Goal: Information Seeking & Learning: Learn about a topic

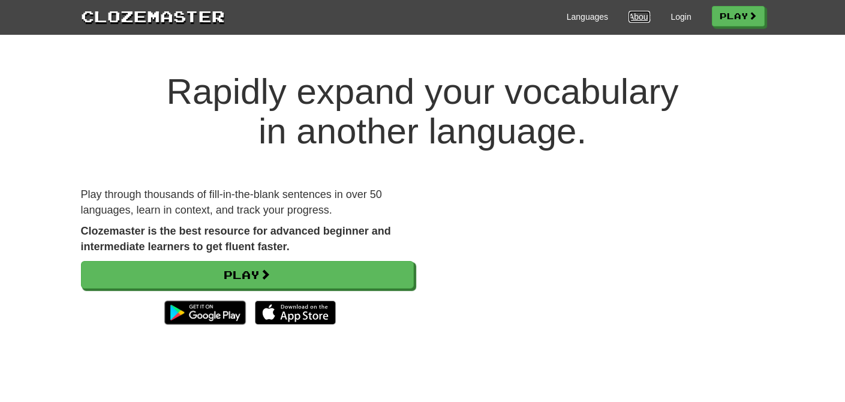
click at [633, 11] on link "About" at bounding box center [639, 17] width 22 height 12
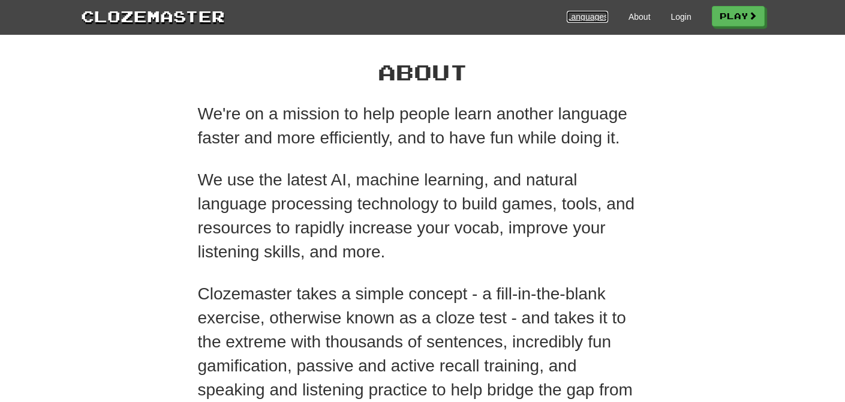
click at [586, 14] on link "Languages" at bounding box center [587, 17] width 41 height 12
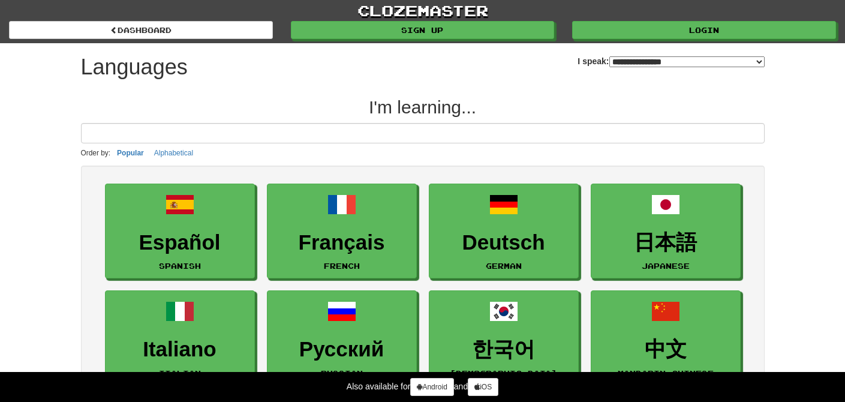
select select "*******"
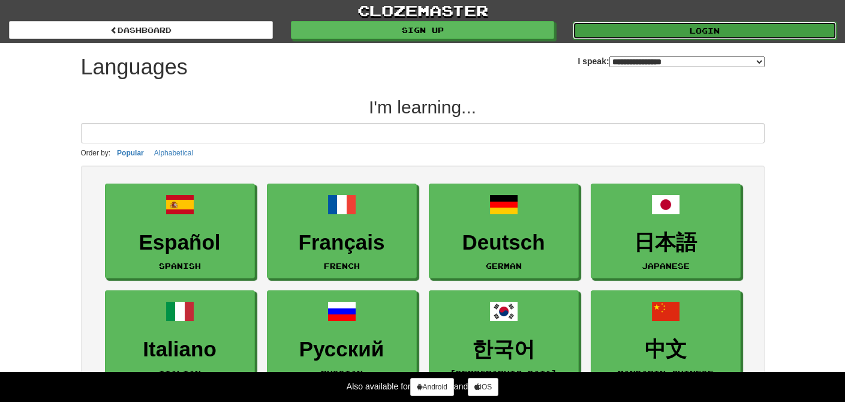
click at [600, 28] on link "Login" at bounding box center [705, 31] width 264 height 18
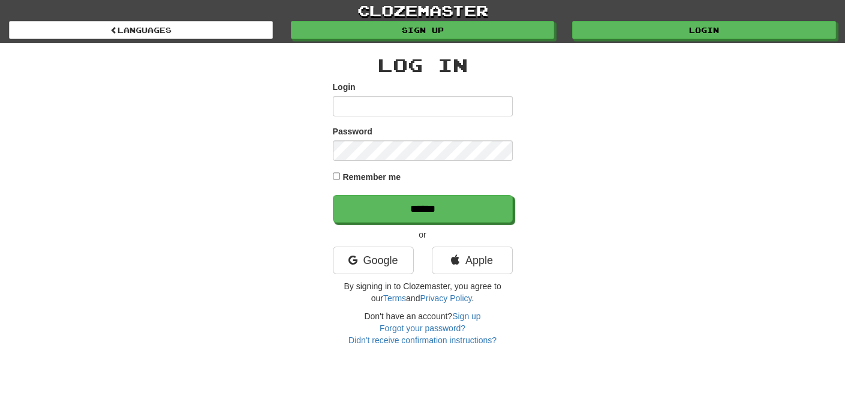
click at [428, 103] on input "Login" at bounding box center [423, 106] width 180 height 20
click at [386, 257] on link "Google" at bounding box center [373, 260] width 81 height 28
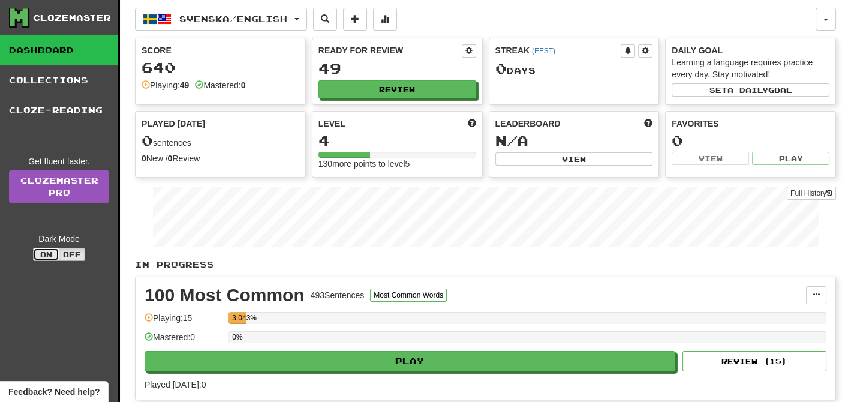
click at [44, 254] on button "On" at bounding box center [46, 254] width 26 height 13
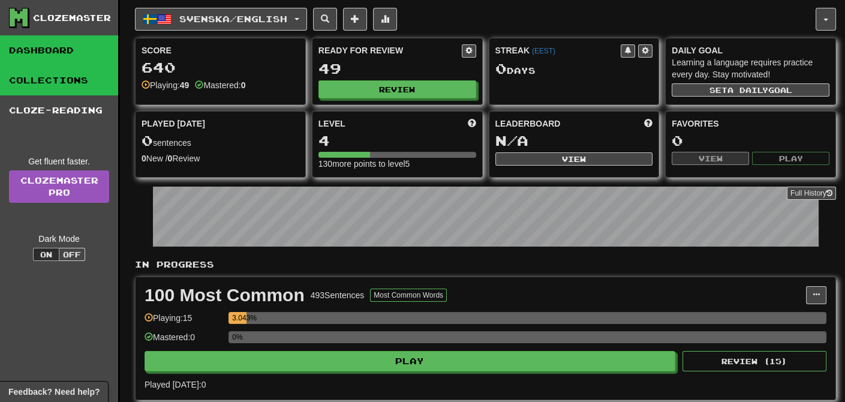
click at [88, 88] on link "Collections" at bounding box center [59, 80] width 118 height 30
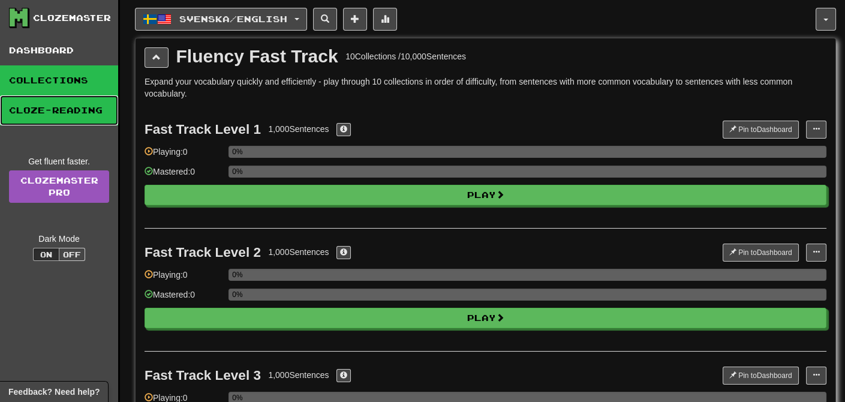
click at [79, 110] on link "Cloze-Reading" at bounding box center [59, 110] width 118 height 30
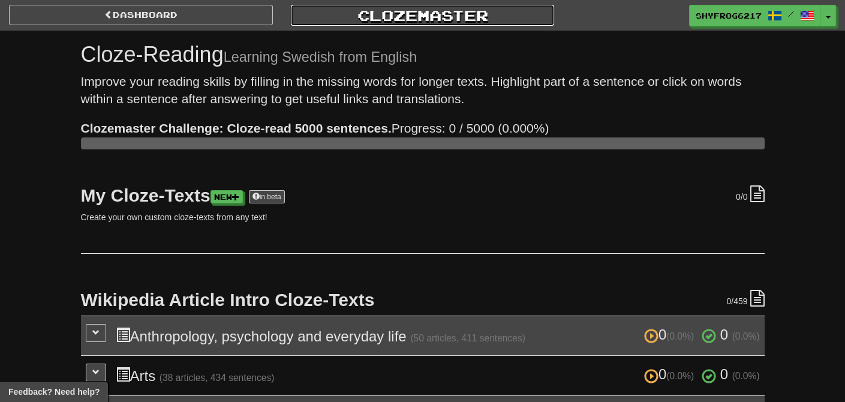
click at [374, 23] on link "Clozemaster" at bounding box center [423, 15] width 264 height 21
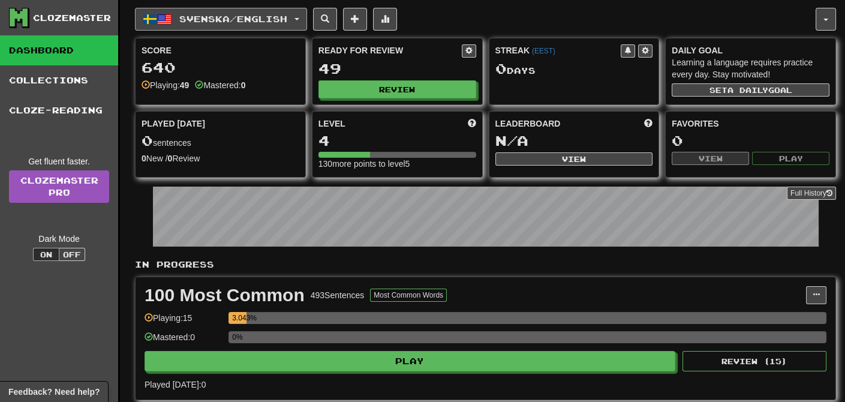
click at [306, 17] on button "Svenska / English" at bounding box center [221, 19] width 172 height 23
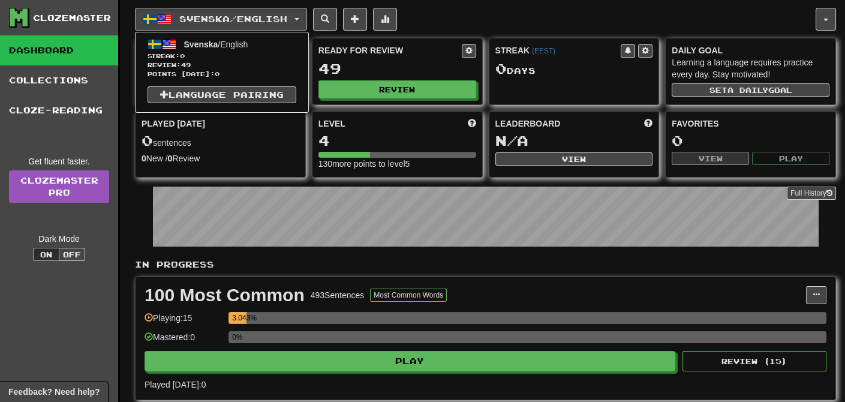
click at [436, 10] on div "Svenska / English Svenska / English Streak: 0 Review: 49 Points [DATE]: 0 Langu…" at bounding box center [475, 19] width 680 height 23
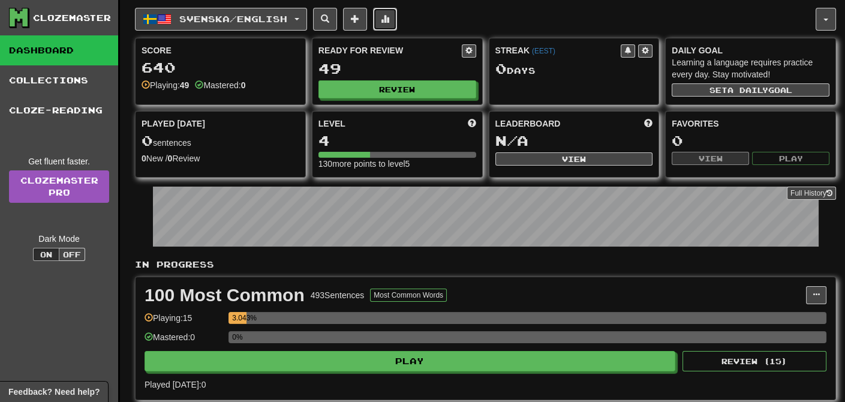
click at [397, 18] on button at bounding box center [385, 19] width 24 height 23
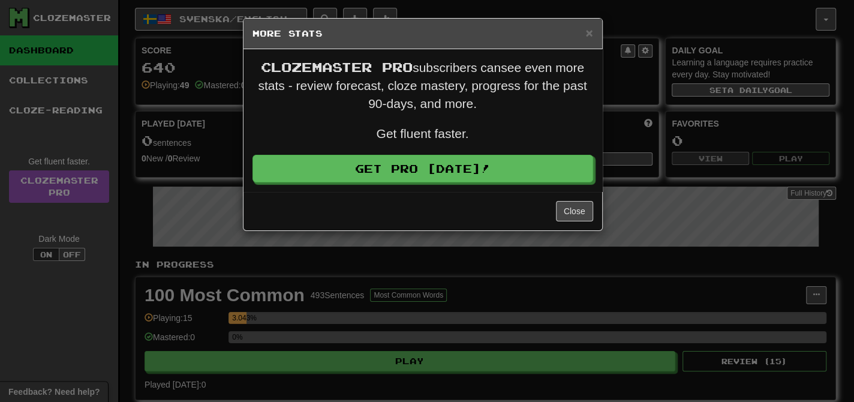
click at [584, 34] on h5 "More Stats" at bounding box center [422, 34] width 341 height 12
click at [591, 30] on span "×" at bounding box center [588, 33] width 7 height 14
